Goal: Task Accomplishment & Management: Complete application form

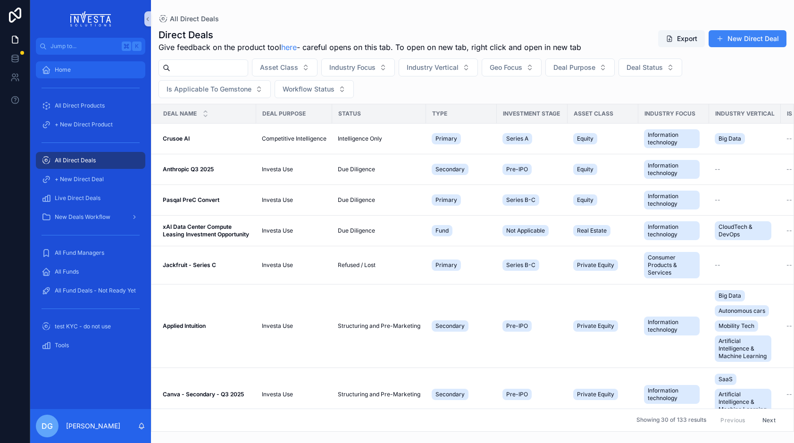
click at [58, 68] on span "Home" at bounding box center [63, 70] width 16 height 8
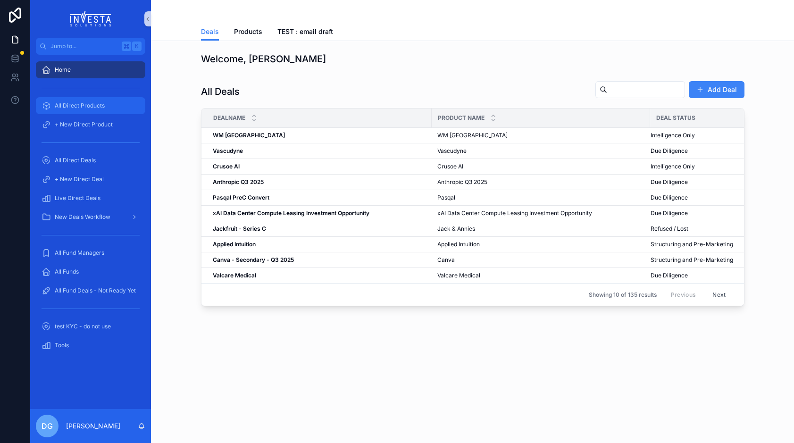
click at [87, 105] on span "All Direct Products" at bounding box center [80, 106] width 50 height 8
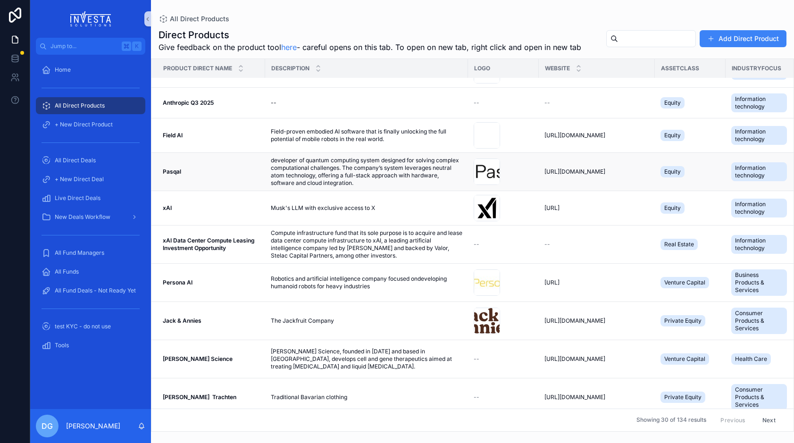
scroll to position [128, 0]
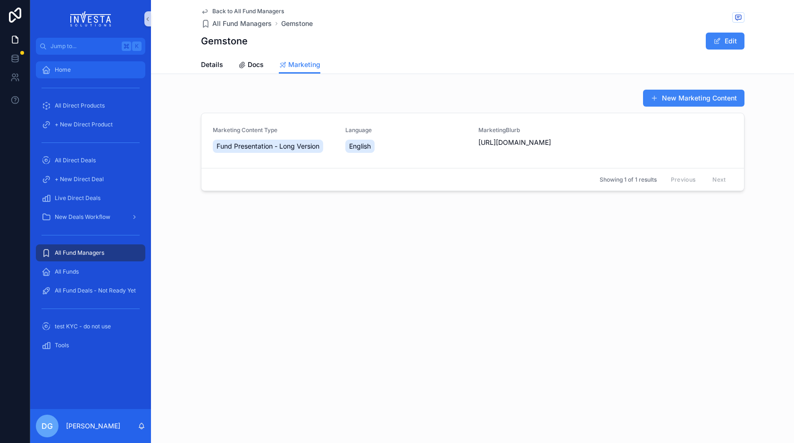
click at [56, 71] on span "Home" at bounding box center [63, 70] width 16 height 8
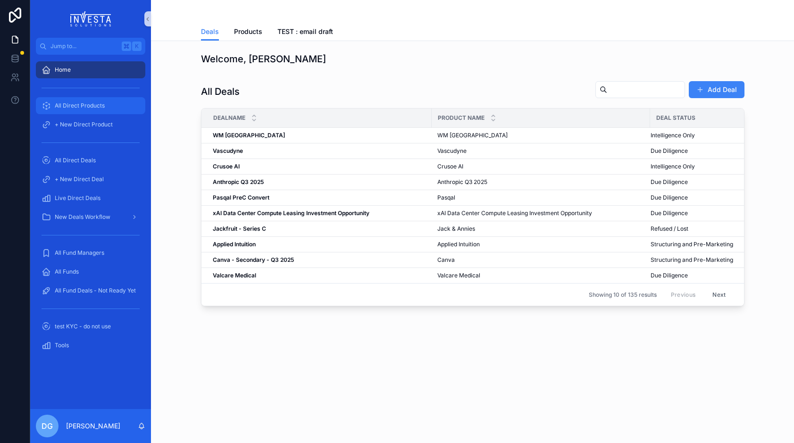
click at [67, 102] on span "All Direct Products" at bounding box center [80, 106] width 50 height 8
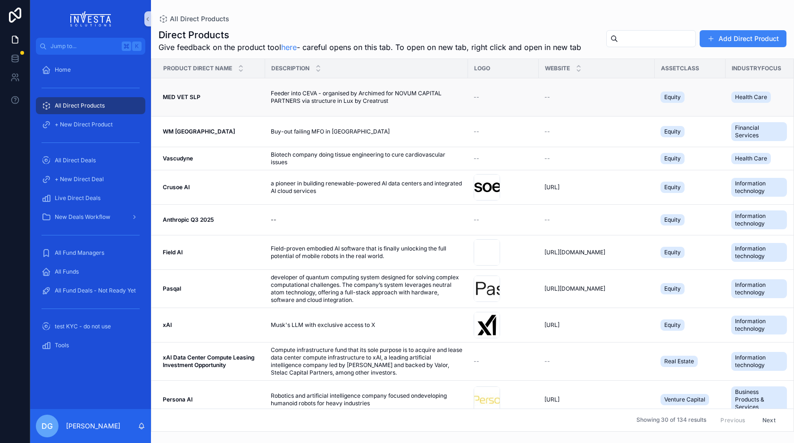
click at [207, 96] on div "MED VET SLP MED VET SLP" at bounding box center [211, 97] width 97 height 8
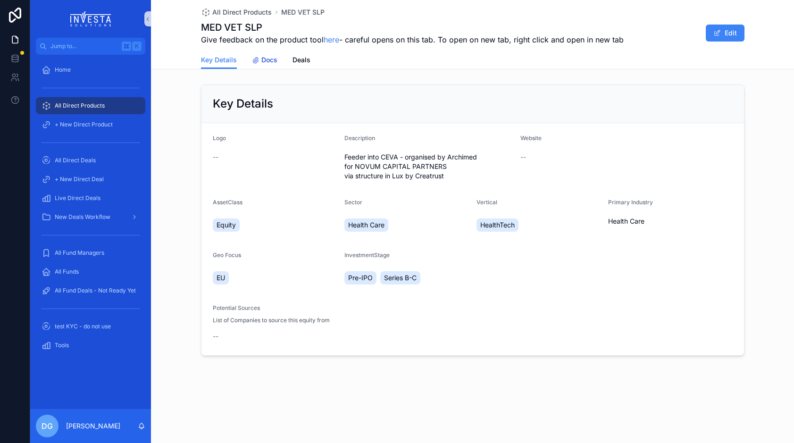
click at [269, 59] on span "Docs" at bounding box center [270, 59] width 16 height 9
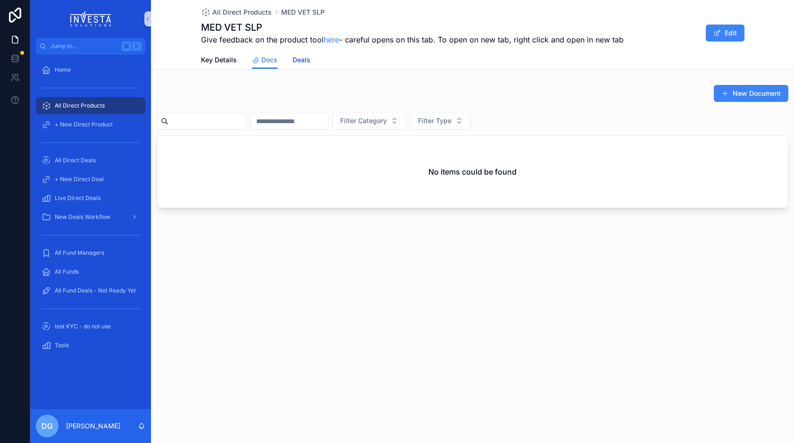
click at [303, 60] on span "Deals" at bounding box center [302, 59] width 18 height 9
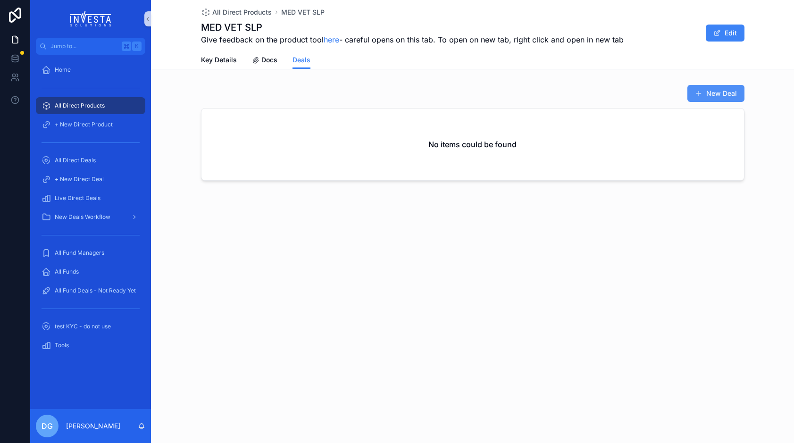
click at [709, 94] on button "New Deal" at bounding box center [716, 93] width 57 height 17
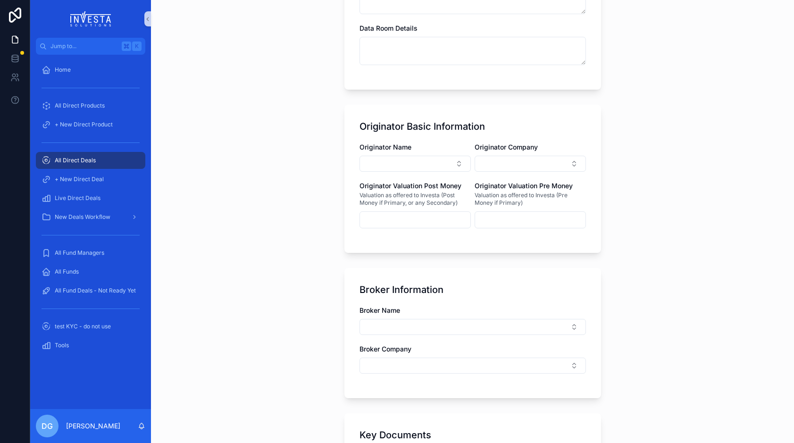
scroll to position [447, 0]
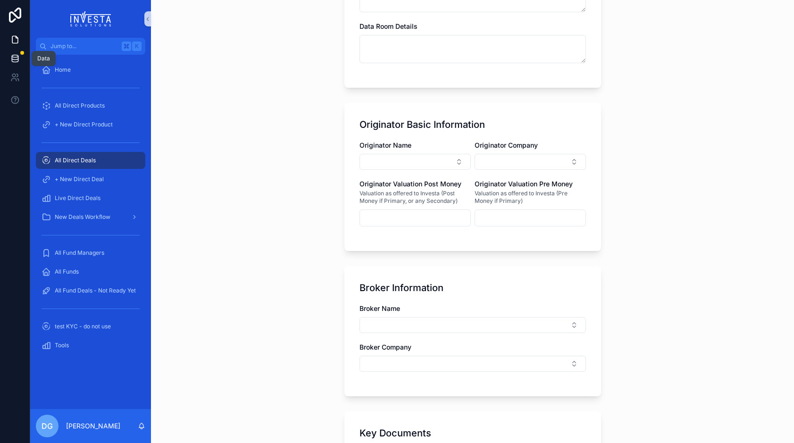
click at [12, 56] on icon at bounding box center [14, 58] width 9 height 9
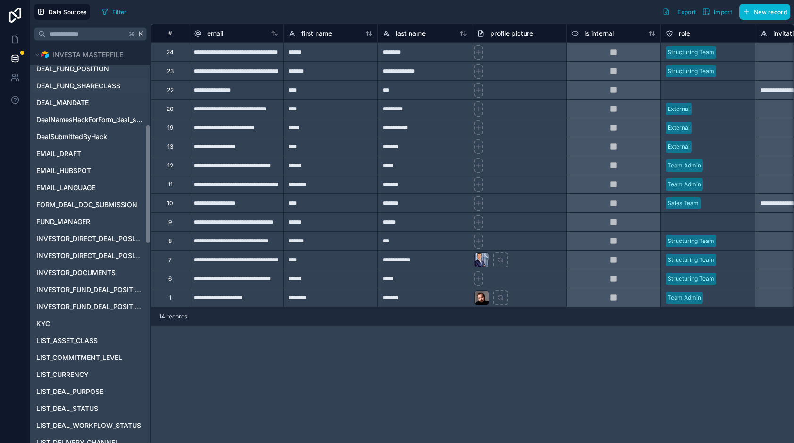
scroll to position [279, 0]
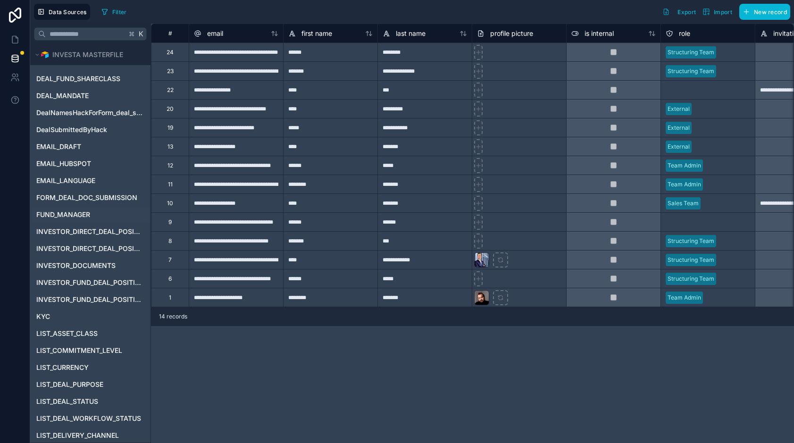
click at [58, 213] on span "FUND_MANAGER" at bounding box center [63, 214] width 54 height 9
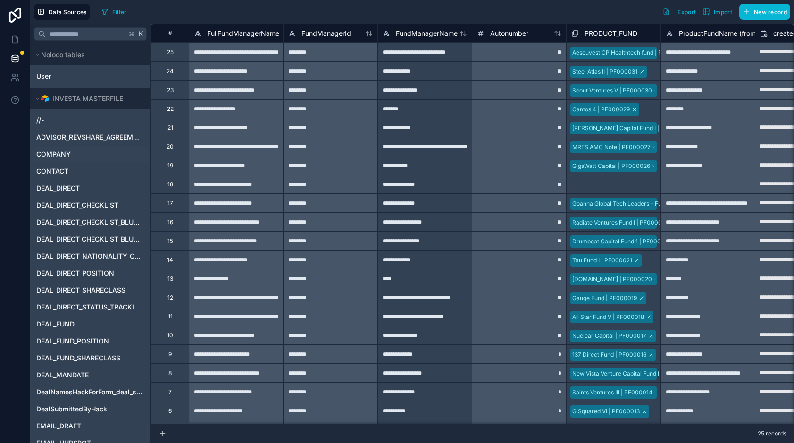
click at [56, 159] on span "COMPANY" at bounding box center [53, 154] width 34 height 9
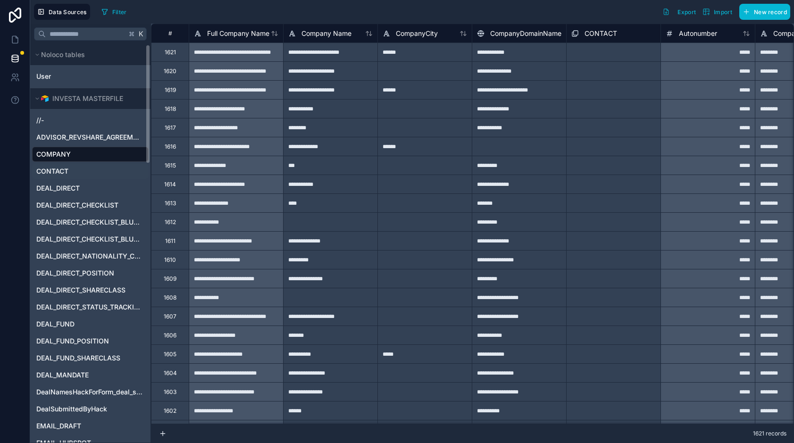
click at [61, 173] on span "CONTACT" at bounding box center [52, 171] width 32 height 9
